Goal: Transaction & Acquisition: Purchase product/service

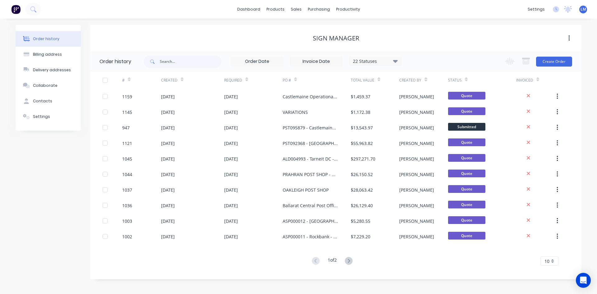
click at [583, 10] on span "LM" at bounding box center [584, 10] width 6 height 6
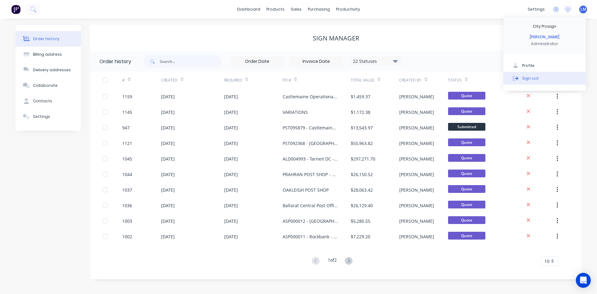
click at [547, 79] on button "Sign out" at bounding box center [545, 78] width 82 height 12
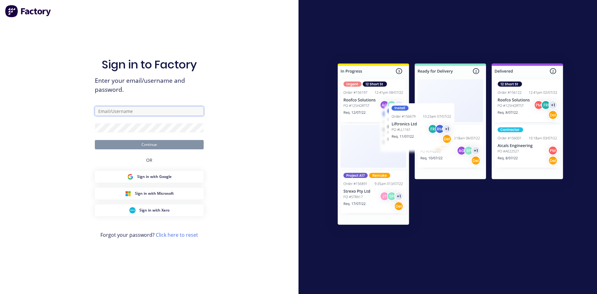
type input "[EMAIL_ADDRESS][DOMAIN_NAME]"
click at [251, 165] on div "Sign in to Factory Enter your email/username and password. [EMAIL_ADDRESS][DOMA…" at bounding box center [149, 147] width 299 height 294
click at [182, 141] on button "Continue" at bounding box center [149, 144] width 109 height 9
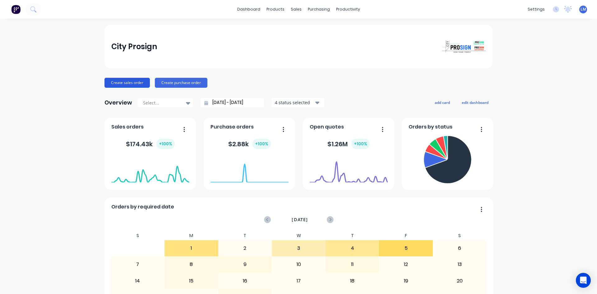
click at [135, 85] on button "Create sales order" at bounding box center [127, 83] width 45 height 10
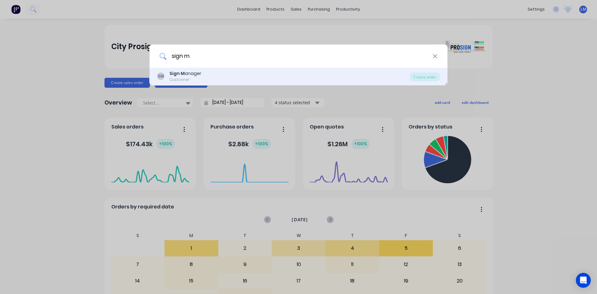
type input "sign m"
click at [187, 74] on div "Sign M anager" at bounding box center [186, 73] width 32 height 7
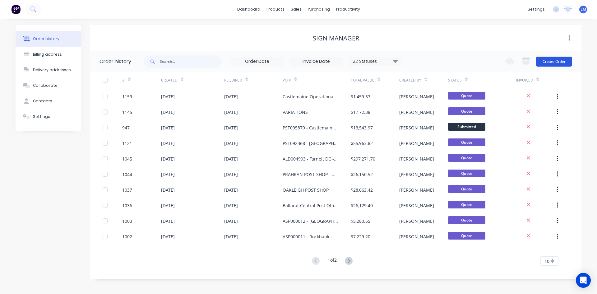
click at [556, 64] on button "Create Order" at bounding box center [554, 62] width 36 height 10
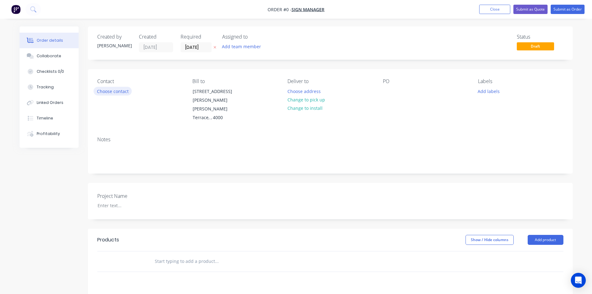
click at [119, 91] on button "Choose contact" at bounding box center [113, 91] width 38 height 8
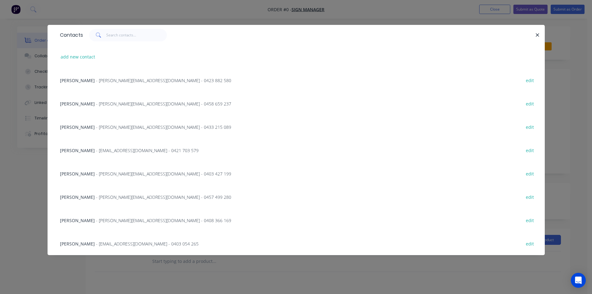
click at [110, 101] on span "- [PERSON_NAME][EMAIL_ADDRESS][DOMAIN_NAME] - 0458 659 237" at bounding box center [163, 104] width 135 height 6
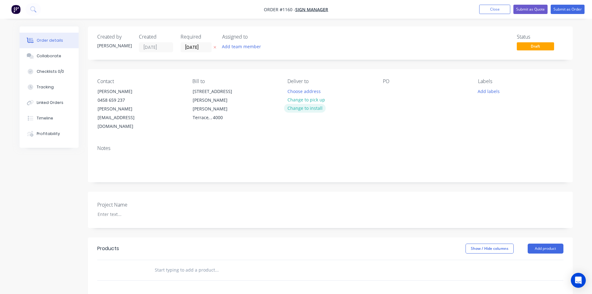
click at [309, 108] on button "Change to install" at bounding box center [305, 108] width 42 height 8
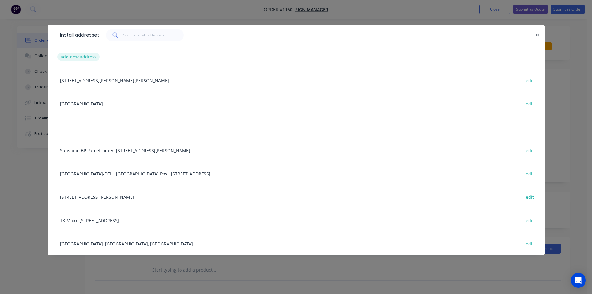
click at [87, 57] on button "add new address" at bounding box center [79, 57] width 43 height 8
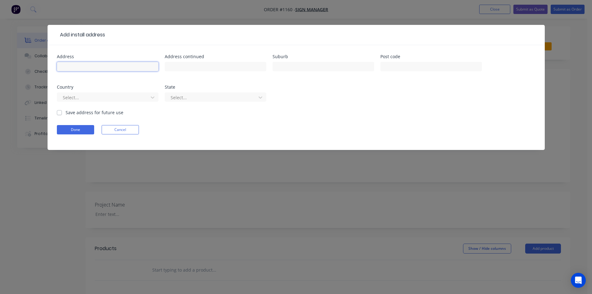
click at [129, 67] on input "text" at bounding box center [108, 66] width 102 height 9
paste input "KENWORTH DAF [GEOGRAPHIC_DATA]"
type input "KENWORTH DAF [GEOGRAPHIC_DATA]"
click at [211, 68] on input "text" at bounding box center [216, 66] width 102 height 9
paste input "[STREET_ADDRESS][PERSON_NAME]"
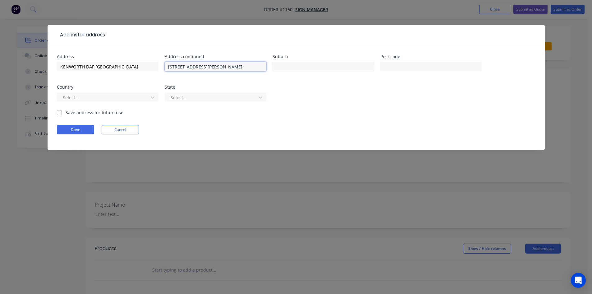
type input "[STREET_ADDRESS][PERSON_NAME]"
click at [300, 70] on input "text" at bounding box center [324, 66] width 102 height 9
type input "Derrimut"
click at [434, 67] on input "text" at bounding box center [432, 66] width 102 height 9
type input "3030"
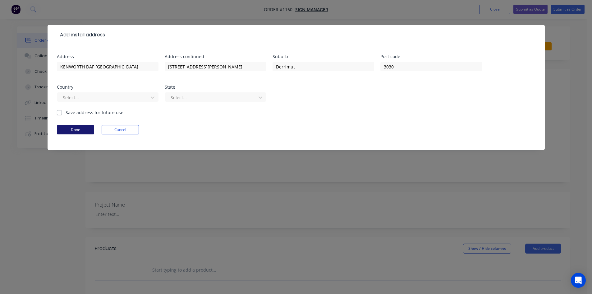
click at [78, 129] on button "Done" at bounding box center [75, 129] width 37 height 9
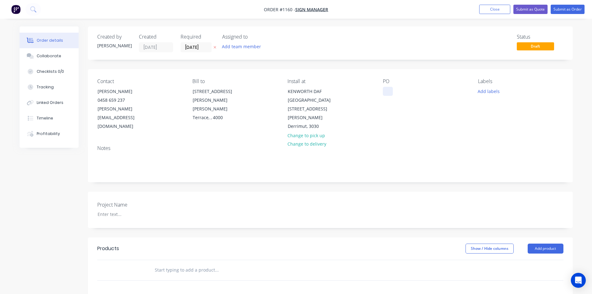
click at [387, 88] on div at bounding box center [388, 91] width 10 height 9
paste div
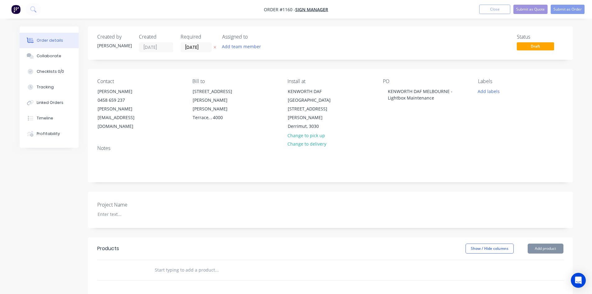
click at [244, 244] on div "Show / Hide columns Add product" at bounding box center [379, 249] width 367 height 10
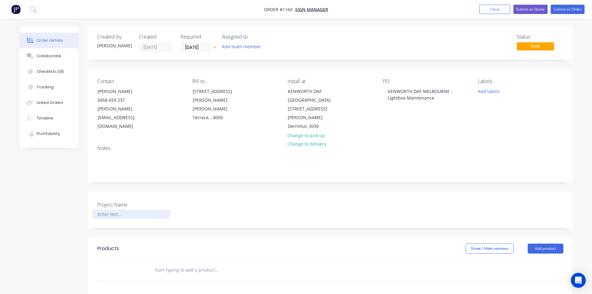
click at [118, 210] on div at bounding box center [132, 214] width 78 height 9
paste div
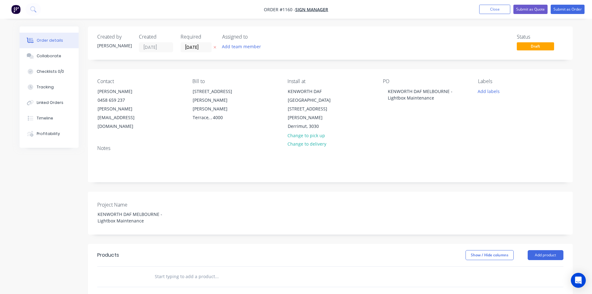
click at [252, 250] on div "Show / Hide columns Add product" at bounding box center [379, 255] width 367 height 10
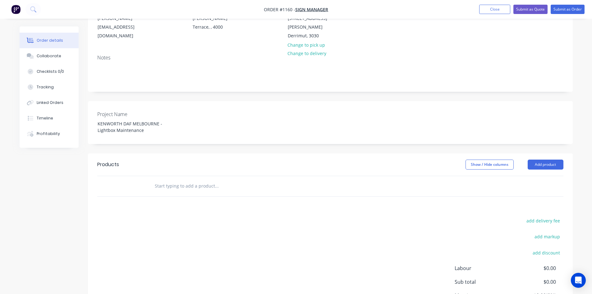
scroll to position [93, 0]
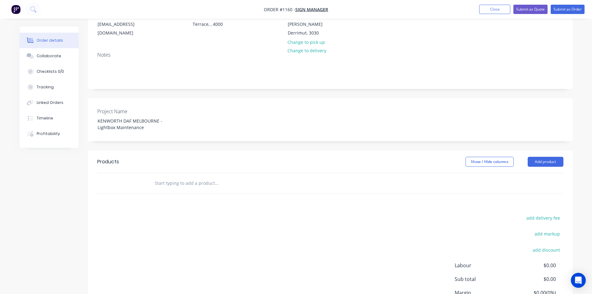
click at [187, 177] on input "text" at bounding box center [217, 183] width 124 height 12
type input ","
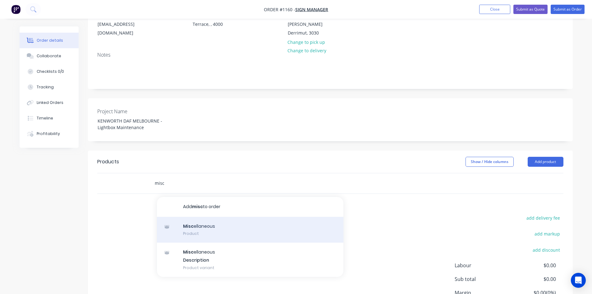
type input "misc"
click at [230, 222] on div "Misc ellaneous Product" at bounding box center [250, 230] width 187 height 26
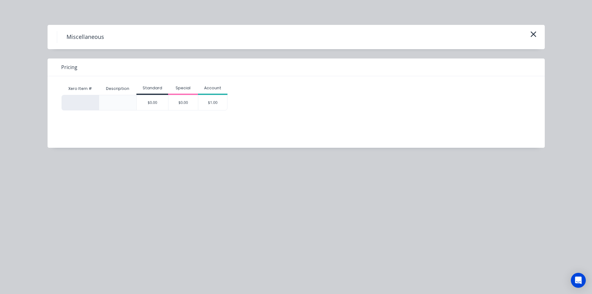
click at [214, 101] on div "$1.00" at bounding box center [212, 102] width 29 height 15
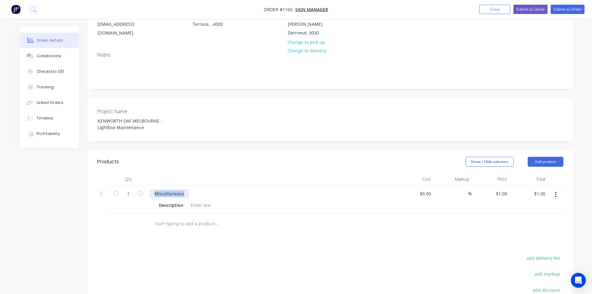
drag, startPoint x: 187, startPoint y: 184, endPoint x: 133, endPoint y: 179, distance: 53.8
click at [133, 185] on div "1 Miscellaneous Description $0.00 $0.00 % $1.00 $1.00 $1.00 $1.00" at bounding box center [330, 199] width 467 height 28
paste div
click at [273, 228] on div "Products Show / Hide columns Add product Qty Cost Markup Price Total 1 Kenworth…" at bounding box center [330, 267] width 485 height 233
click at [197, 201] on div at bounding box center [200, 205] width 25 height 9
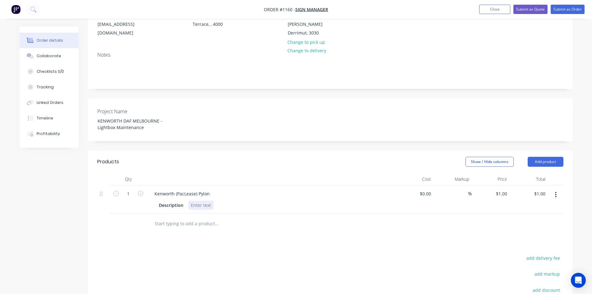
paste div
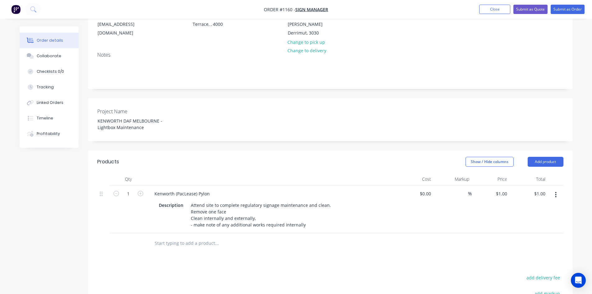
click at [264, 253] on div "Products Show / Hide columns Add product Qty Cost Markup Price Total 1 Kenworth…" at bounding box center [330, 277] width 485 height 252
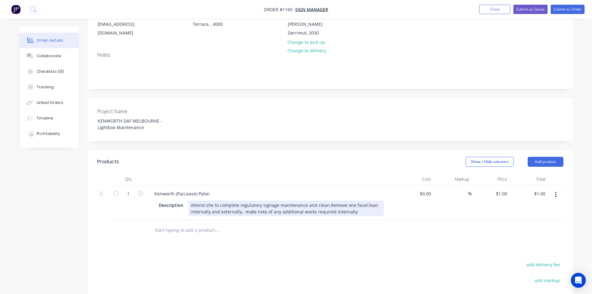
click at [326, 201] on div "Attend site to complete regulatory signage maintenance and clean.Remove one fac…" at bounding box center [286, 209] width 196 height 16
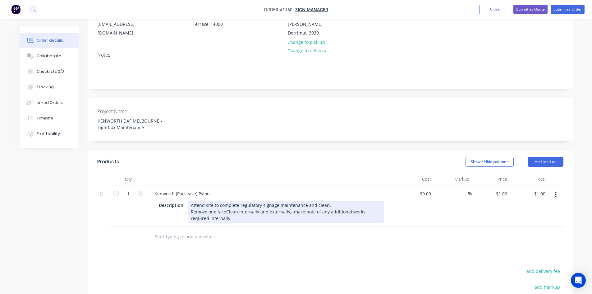
click at [226, 202] on div "Attend site to complete regulatory signage maintenance and clean. Remove one fa…" at bounding box center [286, 212] width 196 height 22
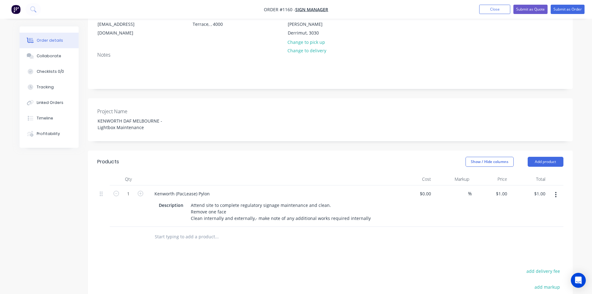
click at [265, 247] on div "Products Show / Hide columns Add product Qty Cost Markup Price Total 1 Kenworth…" at bounding box center [330, 274] width 485 height 246
click at [556, 192] on icon "button" at bounding box center [556, 195] width 1 height 6
click at [460, 189] on div "%" at bounding box center [465, 193] width 13 height 9
type input "40"
type input "$0.00"
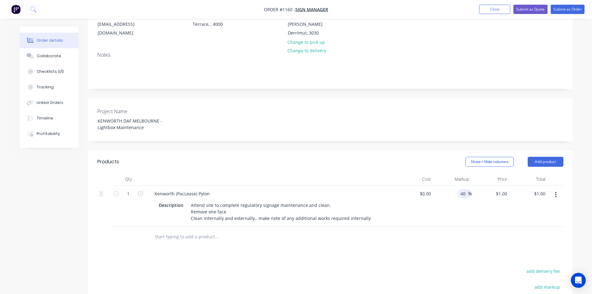
type input "$0.00"
click at [493, 237] on div at bounding box center [330, 237] width 467 height 20
click at [557, 192] on icon "button" at bounding box center [556, 195] width 1 height 6
click at [544, 219] on div "Duplicate" at bounding box center [534, 223] width 48 height 9
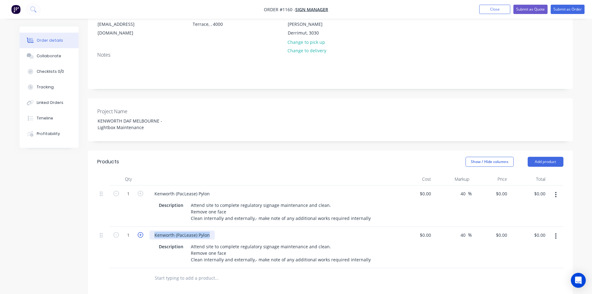
drag, startPoint x: 211, startPoint y: 227, endPoint x: 141, endPoint y: 227, distance: 70.0
click at [141, 227] on div "1 Kenworth (PacLease) Pylon Description Attend site to complete regulatory sign…" at bounding box center [330, 247] width 467 height 41
click at [557, 230] on button "button" at bounding box center [556, 235] width 15 height 11
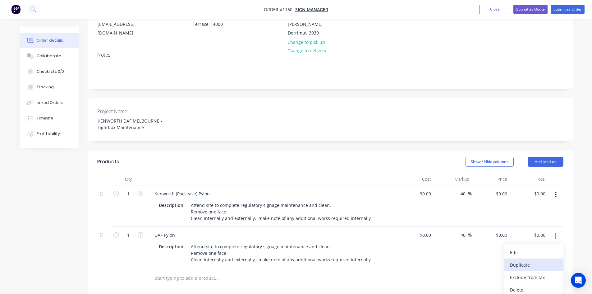
click at [529, 260] on div "Duplicate" at bounding box center [534, 264] width 48 height 9
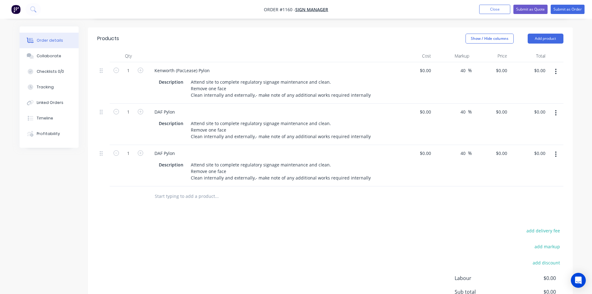
scroll to position [218, 0]
drag, startPoint x: 177, startPoint y: 144, endPoint x: 141, endPoint y: 144, distance: 36.4
click at [141, 144] on div "1 DAF Pylon Description Attend site to complete regulatory signage maintenance …" at bounding box center [330, 164] width 467 height 41
paste div
click at [201, 239] on div "add delivery fee add markup add discount Labour $0.00 Sub total $0.00 Margin $0…" at bounding box center [330, 285] width 467 height 120
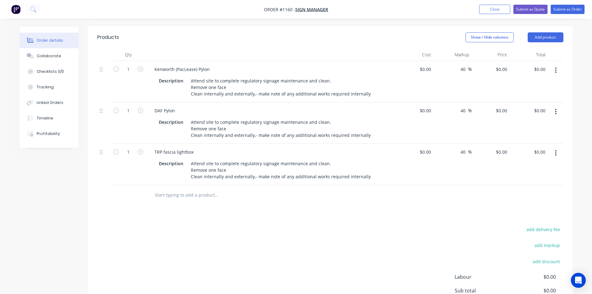
click at [556, 150] on icon "button" at bounding box center [556, 153] width 2 height 7
click at [527, 177] on div "Duplicate" at bounding box center [534, 181] width 48 height 9
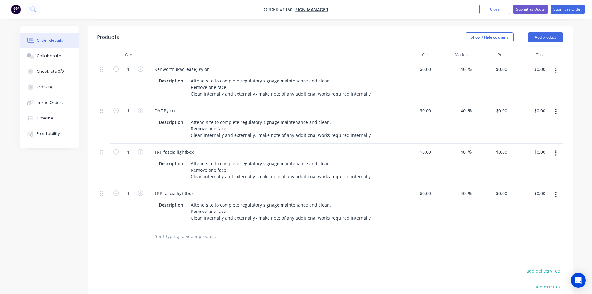
click at [554, 189] on button "button" at bounding box center [556, 194] width 15 height 11
click at [539, 219] on div "Duplicate" at bounding box center [534, 223] width 48 height 9
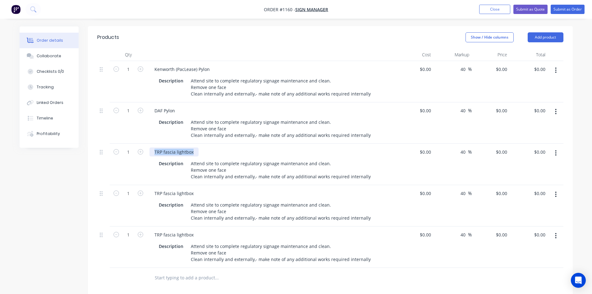
drag, startPoint x: 169, startPoint y: 145, endPoint x: 146, endPoint y: 148, distance: 23.1
click at [146, 148] on div "1 TRP fascia lightbox Description Attend site to complete regulatory signage ma…" at bounding box center [330, 164] width 467 height 41
drag, startPoint x: 193, startPoint y: 184, endPoint x: 138, endPoint y: 184, distance: 55.1
click at [138, 185] on div "1 TRP fascia lightbox Description Attend site to complete regulatory signage ma…" at bounding box center [330, 205] width 467 height 41
paste div
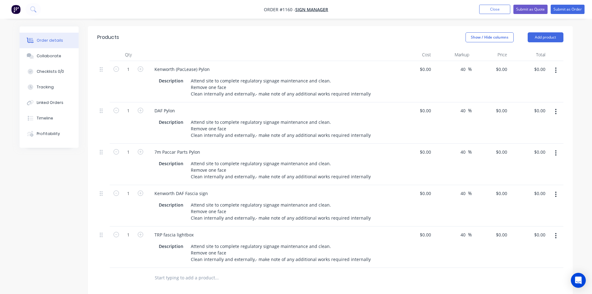
click at [555, 189] on button "button" at bounding box center [556, 194] width 15 height 11
click at [544, 219] on div "Duplicate" at bounding box center [534, 223] width 48 height 9
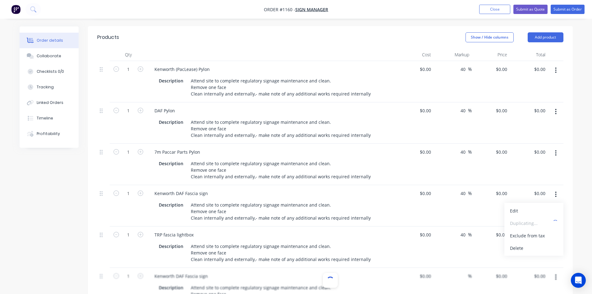
type input "40"
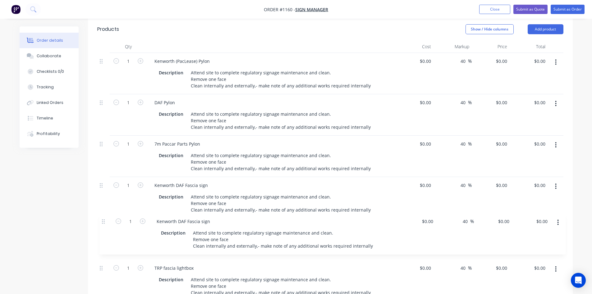
scroll to position [229, 0]
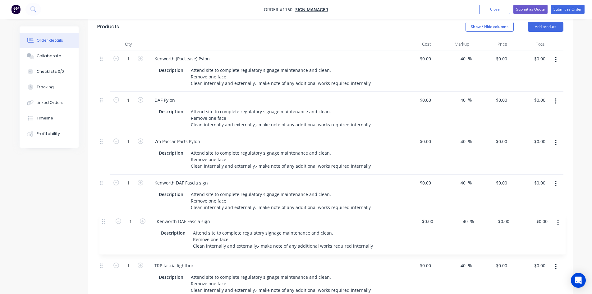
drag, startPoint x: 102, startPoint y: 268, endPoint x: 104, endPoint y: 220, distance: 48.2
click at [104, 220] on div "1 Kenworth (PacLease) Pylon Description Attend site to complete regulatory sign…" at bounding box center [330, 174] width 467 height 248
drag, startPoint x: 209, startPoint y: 216, endPoint x: 138, endPoint y: 213, distance: 70.6
click at [138, 216] on div "1 Kenworth DAF Fascia sign Description Attend site to complete regulatory signa…" at bounding box center [330, 236] width 467 height 41
paste div
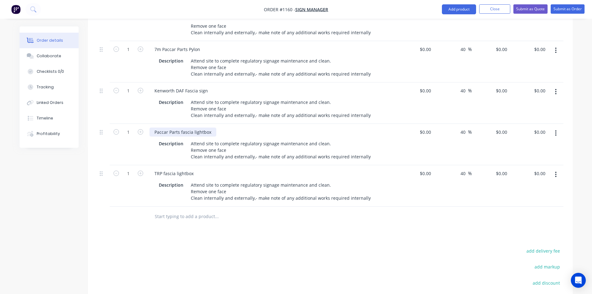
scroll to position [322, 0]
click at [558, 167] on button "button" at bounding box center [556, 172] width 15 height 11
click at [541, 197] on div "Duplicate" at bounding box center [534, 201] width 48 height 9
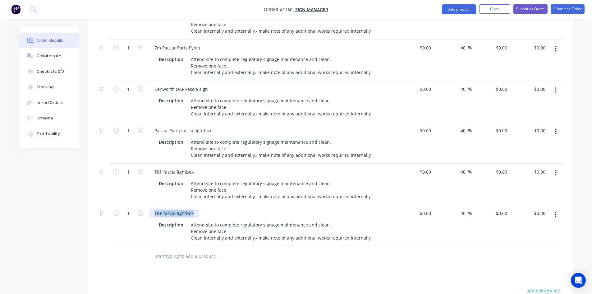
drag, startPoint x: 193, startPoint y: 204, endPoint x: 143, endPoint y: 203, distance: 50.1
click at [143, 205] on div "1 TRP fascia lightbox Description Attend site to complete regulatory signage ma…" at bounding box center [330, 225] width 467 height 41
paste div
click at [130, 259] on div "Products Show / Hide columns Add product Qty Cost Markup Price Total 1 Kenworth…" at bounding box center [330, 169] width 485 height 494
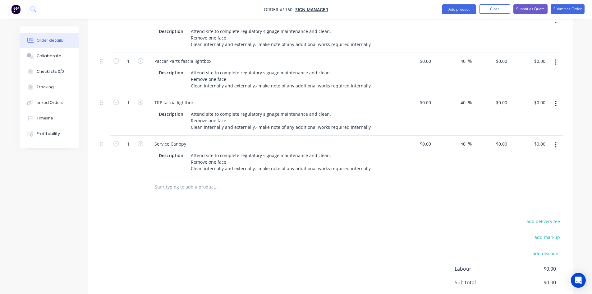
scroll to position [415, 0]
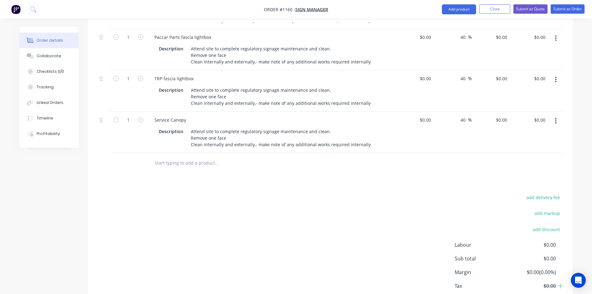
click at [555, 115] on button "button" at bounding box center [556, 120] width 15 height 11
click at [518, 145] on div "Duplicate" at bounding box center [534, 149] width 48 height 9
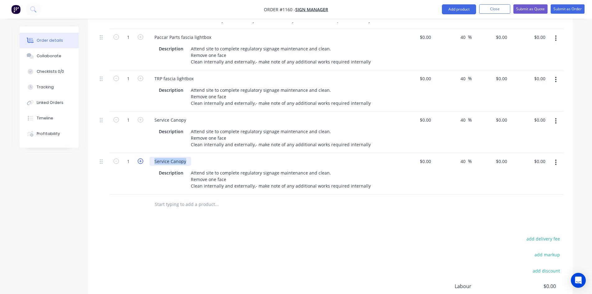
drag, startPoint x: 187, startPoint y: 152, endPoint x: 141, endPoint y: 152, distance: 45.7
click at [141, 153] on div "1 Service Canopy Description Attend site to complete regulatory signage mainten…" at bounding box center [330, 173] width 467 height 41
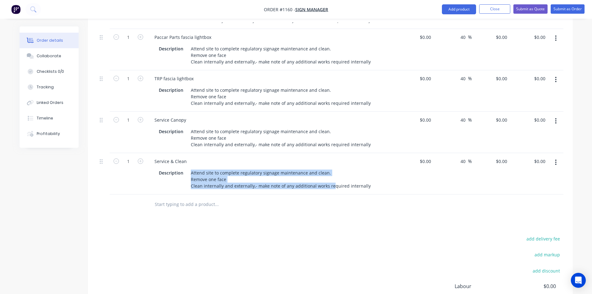
drag, startPoint x: 249, startPoint y: 178, endPoint x: 368, endPoint y: 177, distance: 119.4
click at [368, 177] on div "Description Attend site to complete regulatory signage maintenance and clean. R…" at bounding box center [270, 179] width 228 height 22
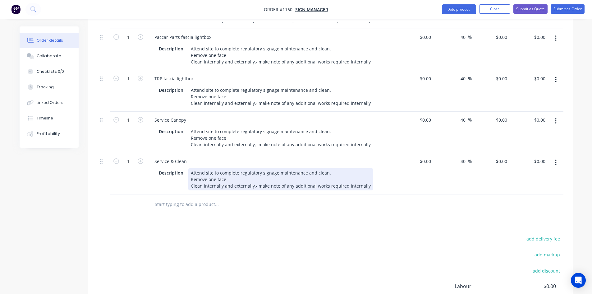
click at [340, 179] on div "Attend site to complete regulatory signage maintenance and clean. Remove one fa…" at bounding box center [280, 179] width 185 height 22
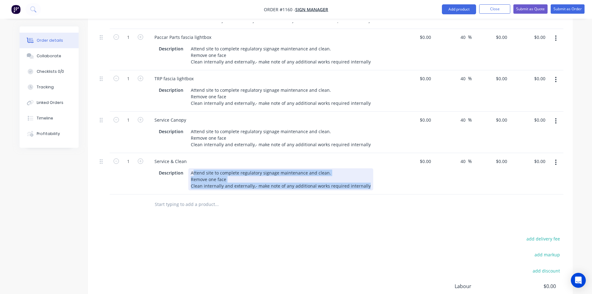
drag, startPoint x: 193, startPoint y: 163, endPoint x: 400, endPoint y: 181, distance: 208.2
click at [400, 181] on div "1 Service & Clean Description Attend site to complete regulatory signage mainte…" at bounding box center [330, 173] width 467 height 41
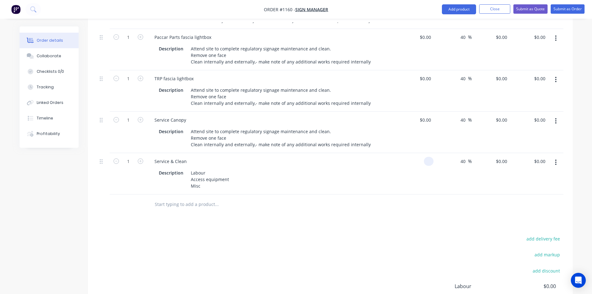
click at [427, 157] on input at bounding box center [430, 161] width 7 height 9
type input "$3,300.00"
type input "$4,620.00"
click at [384, 197] on div at bounding box center [330, 204] width 467 height 20
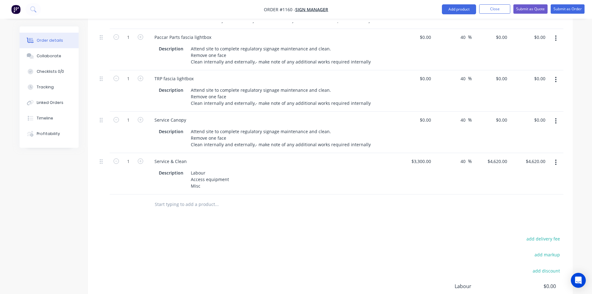
drag, startPoint x: 466, startPoint y: 151, endPoint x: 456, endPoint y: 151, distance: 10.3
click at [456, 153] on div "40 40 %" at bounding box center [453, 173] width 38 height 41
type input "25"
type input "$4,125.00"
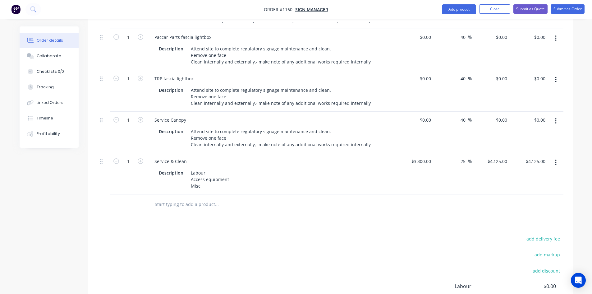
click at [446, 235] on div "add delivery fee add markup add discount Labour $0.00 Sub total $4,620.00 Margi…" at bounding box center [330, 295] width 467 height 120
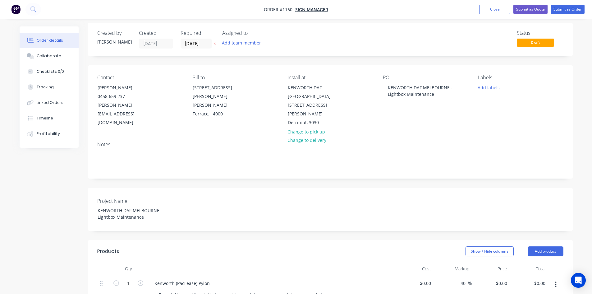
scroll to position [0, 0]
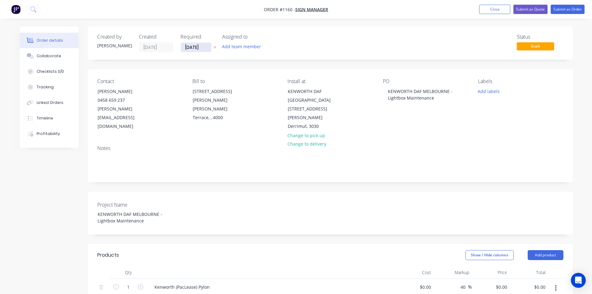
click at [207, 47] on input "[DATE]" at bounding box center [196, 47] width 30 height 9
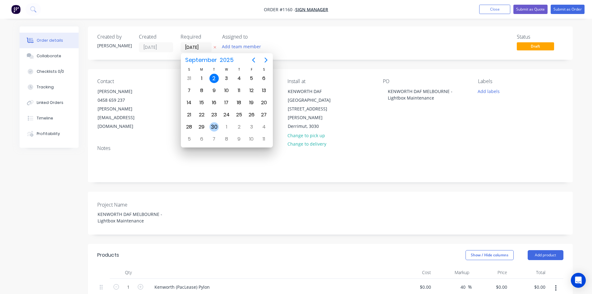
click at [217, 127] on div "30" at bounding box center [214, 126] width 9 height 9
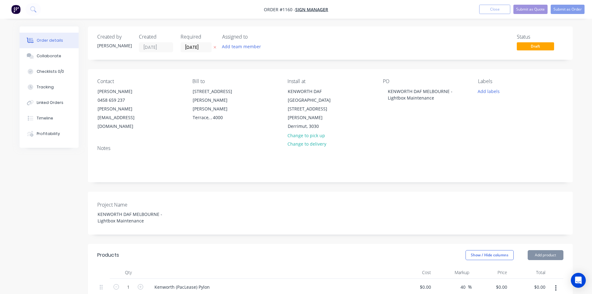
type input "[DATE]"
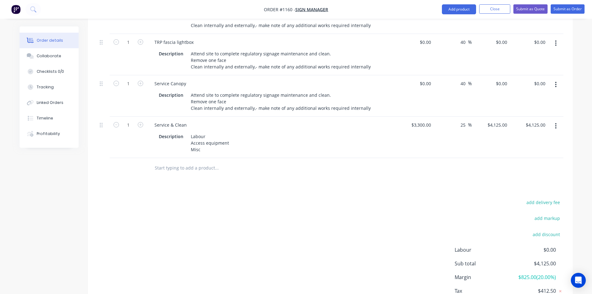
scroll to position [486, 0]
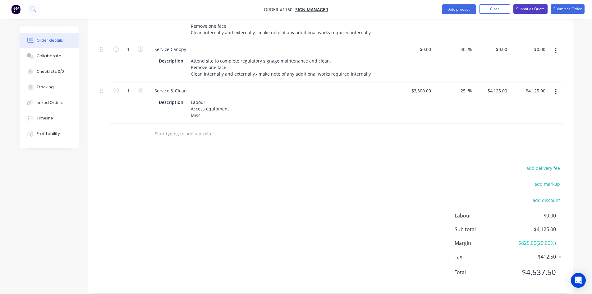
click at [534, 7] on button "Submit as Quote" at bounding box center [531, 8] width 34 height 9
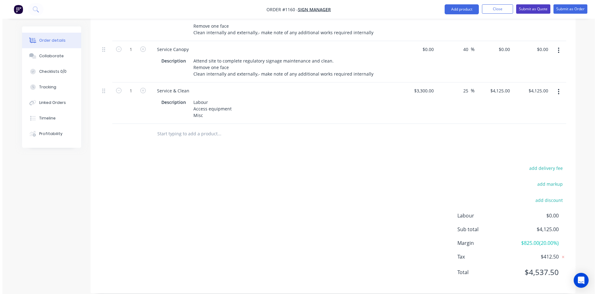
scroll to position [0, 0]
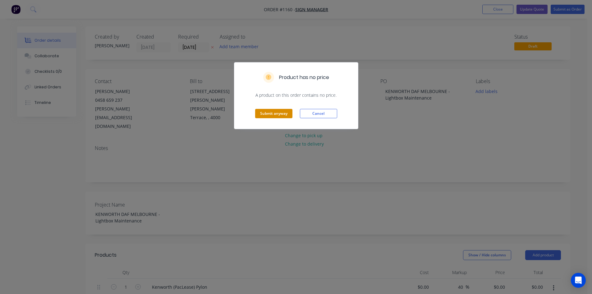
click at [284, 116] on button "Submit anyway" at bounding box center [273, 113] width 37 height 9
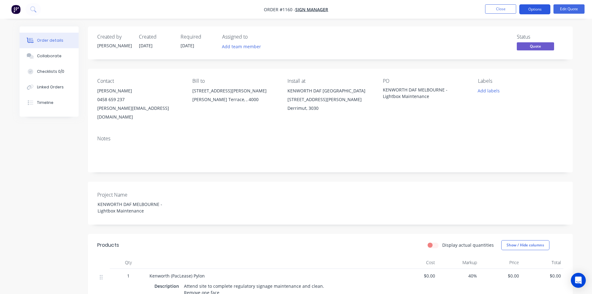
click at [534, 10] on button "Options" at bounding box center [535, 9] width 31 height 10
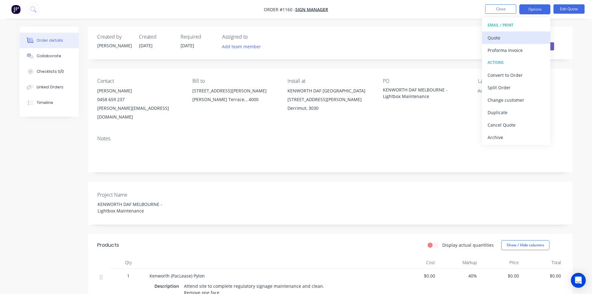
click at [512, 40] on div "Quote" at bounding box center [516, 37] width 57 height 9
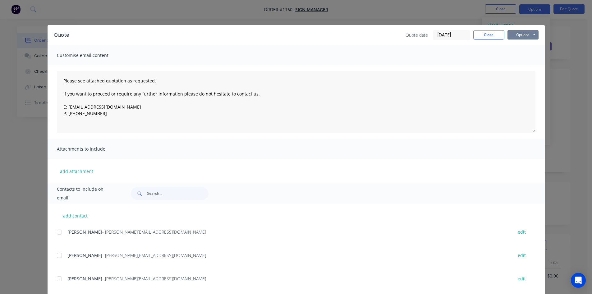
click at [518, 36] on button "Options" at bounding box center [523, 34] width 31 height 9
click at [523, 57] on button "Print" at bounding box center [528, 56] width 40 height 10
click at [490, 34] on button "Close" at bounding box center [489, 34] width 31 height 9
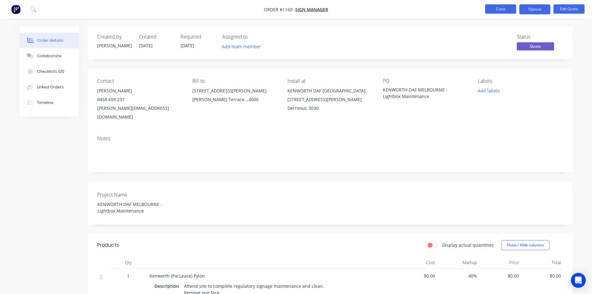
click at [502, 9] on button "Close" at bounding box center [501, 8] width 31 height 9
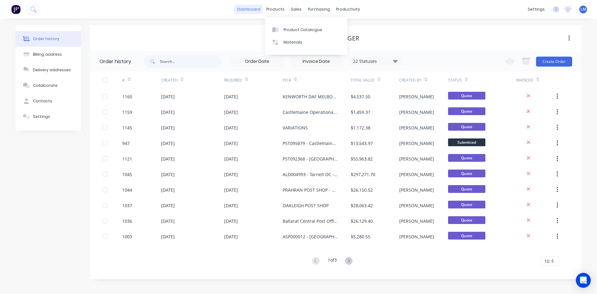
click at [258, 8] on link "dashboard" at bounding box center [248, 9] width 29 height 9
